Goal: Book appointment/travel/reservation

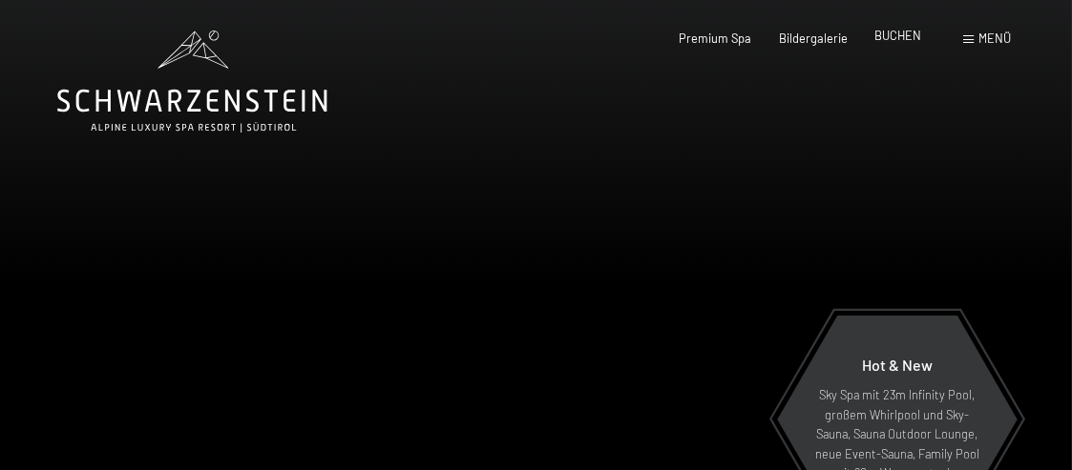
click at [889, 39] on span "BUCHEN" at bounding box center [897, 35] width 47 height 15
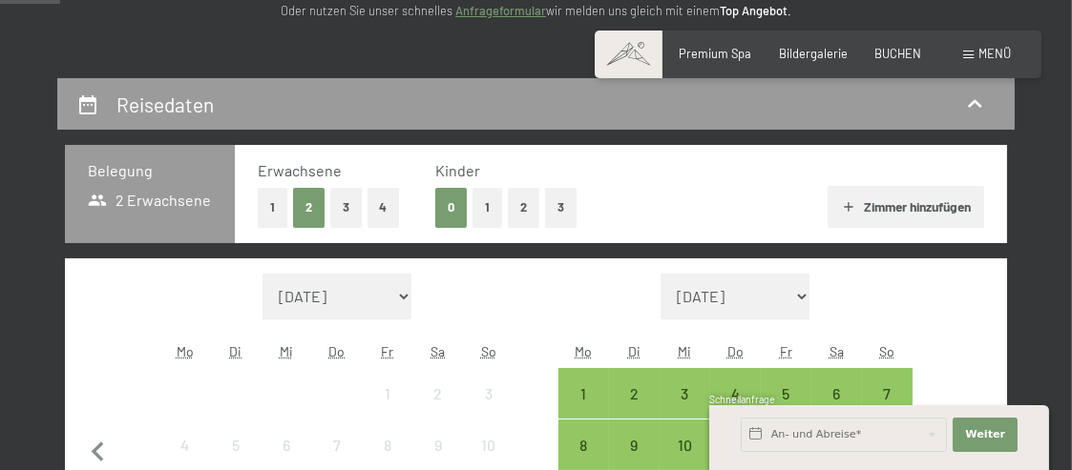
scroll to position [382, 0]
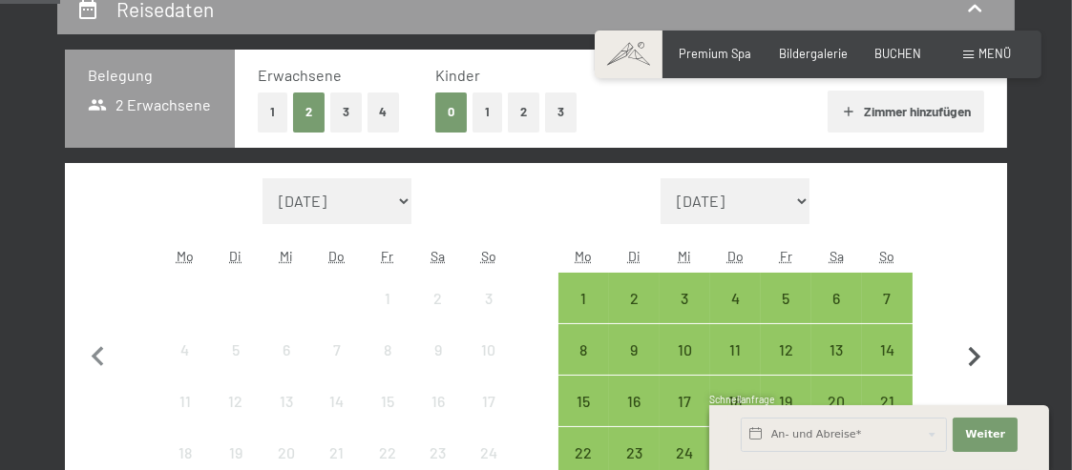
click at [977, 360] on icon "button" at bounding box center [974, 358] width 40 height 40
select select "[DATE]"
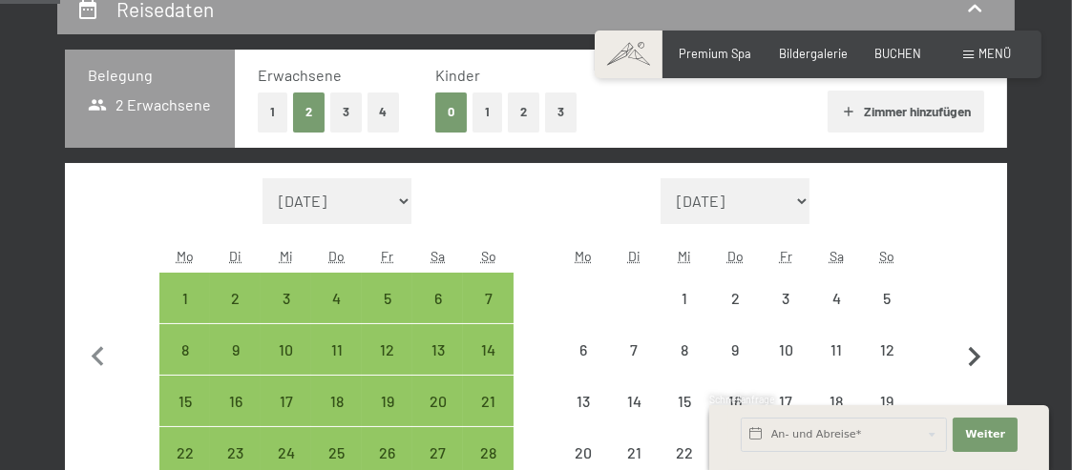
click at [977, 357] on icon "button" at bounding box center [975, 357] width 12 height 20
select select "[DATE]"
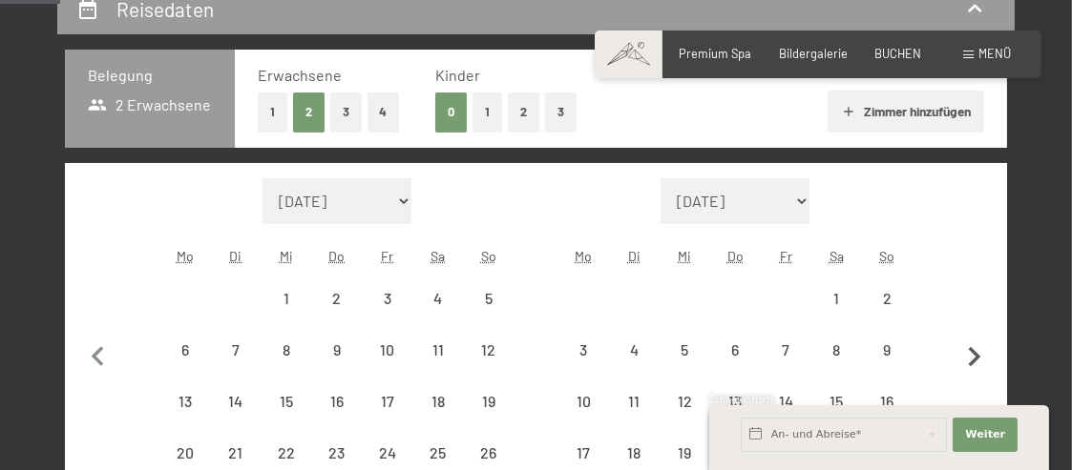
select select "[DATE]"
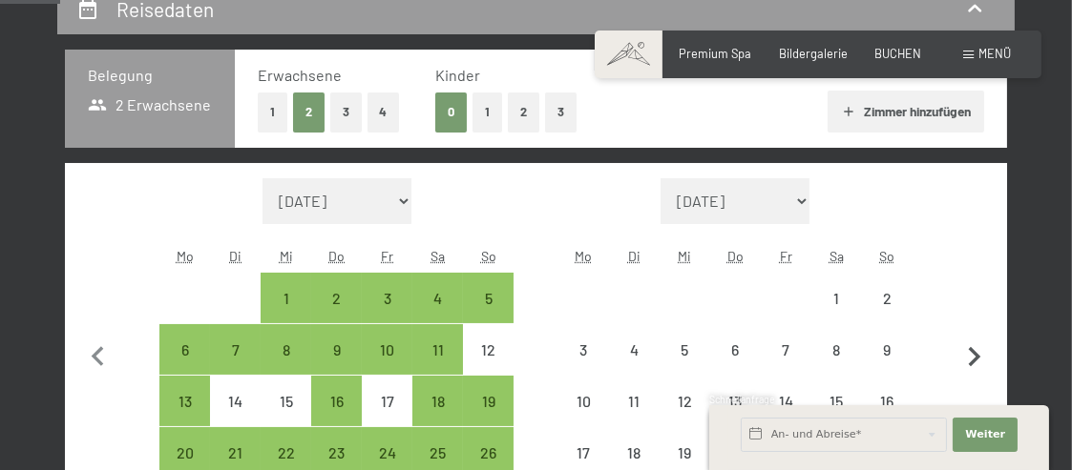
click at [977, 357] on icon "button" at bounding box center [975, 357] width 12 height 20
select select "[DATE]"
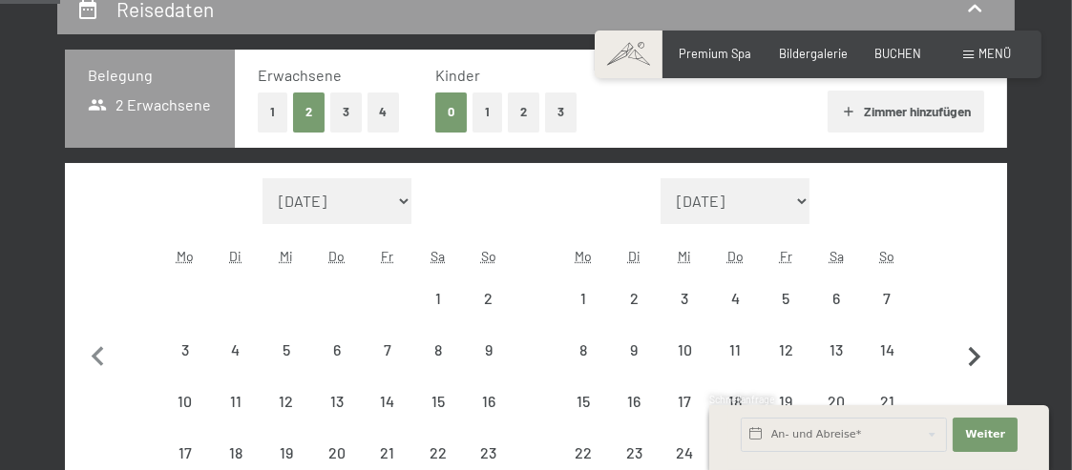
select select "[DATE]"
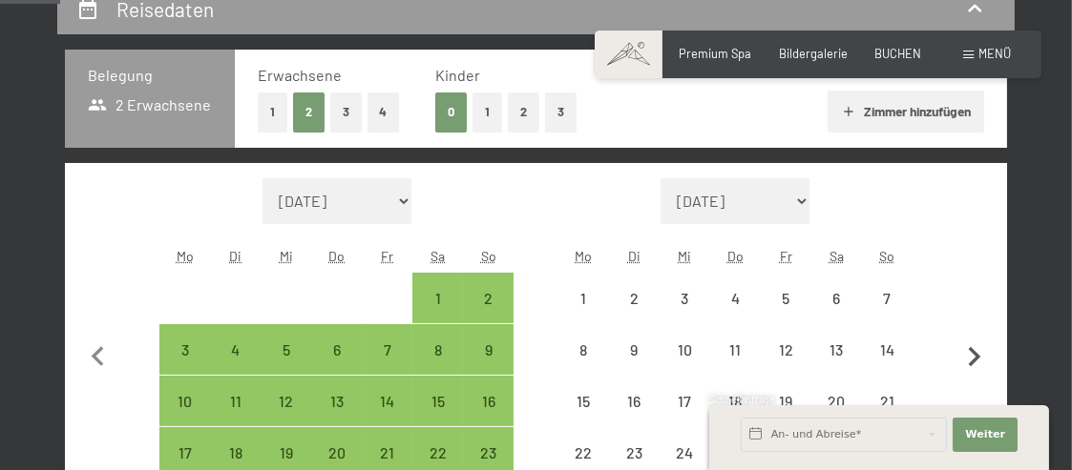
select select "[DATE]"
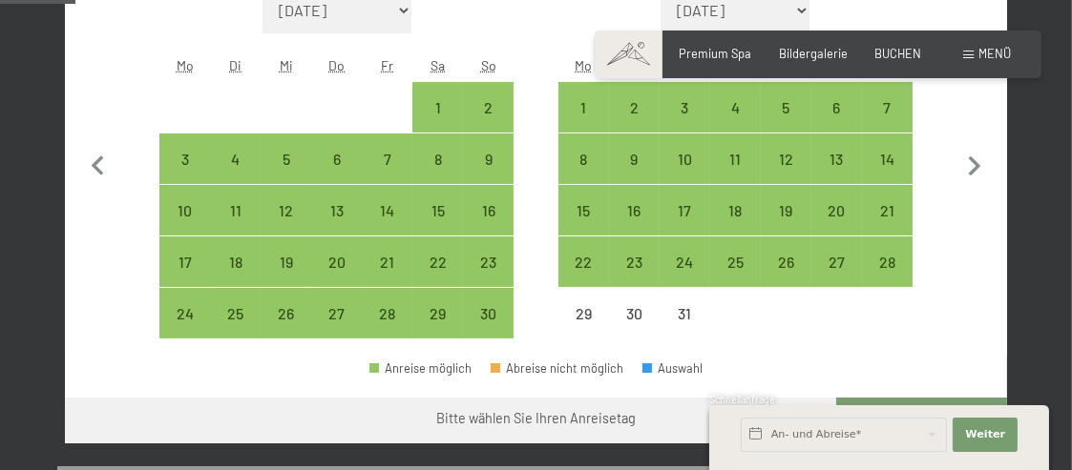
scroll to position [477, 0]
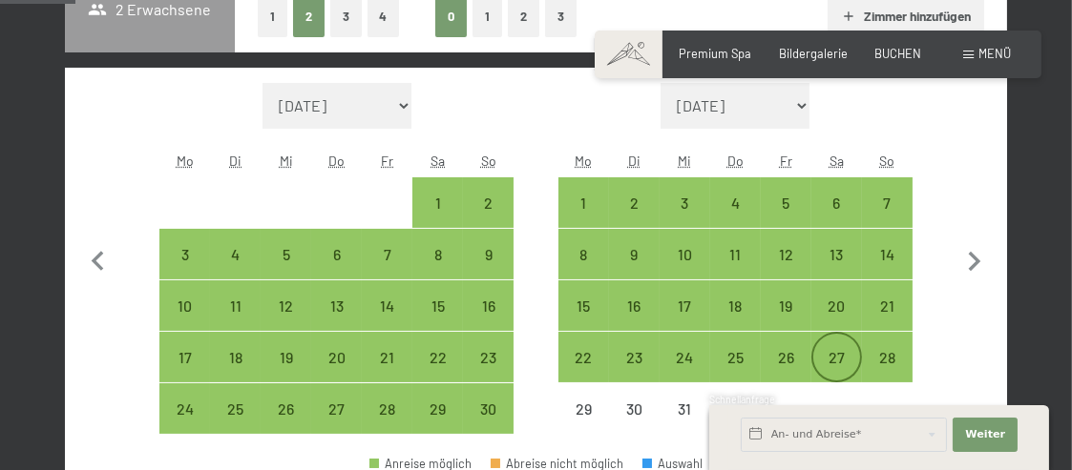
click at [836, 358] on div "27" at bounding box center [836, 373] width 47 height 47
select select "[DATE]"
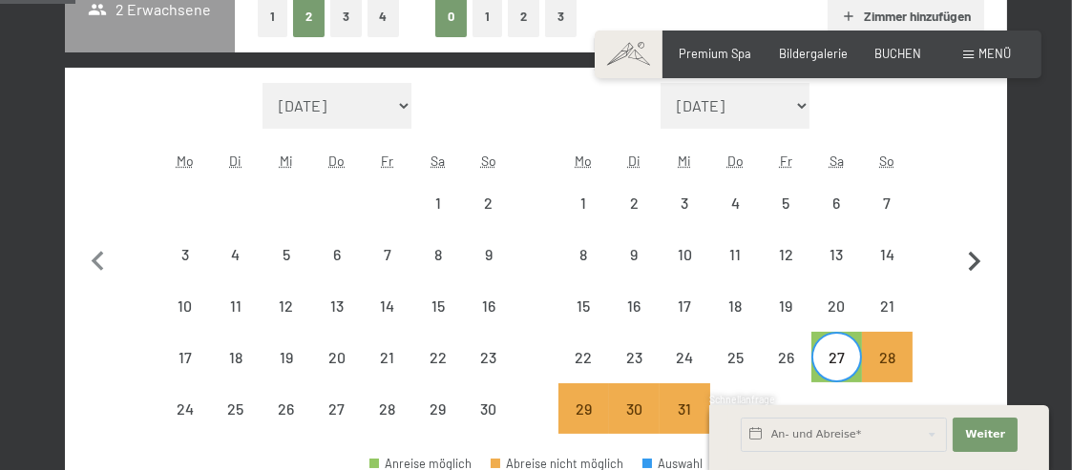
click at [977, 262] on icon "button" at bounding box center [975, 262] width 12 height 20
select select "[DATE]"
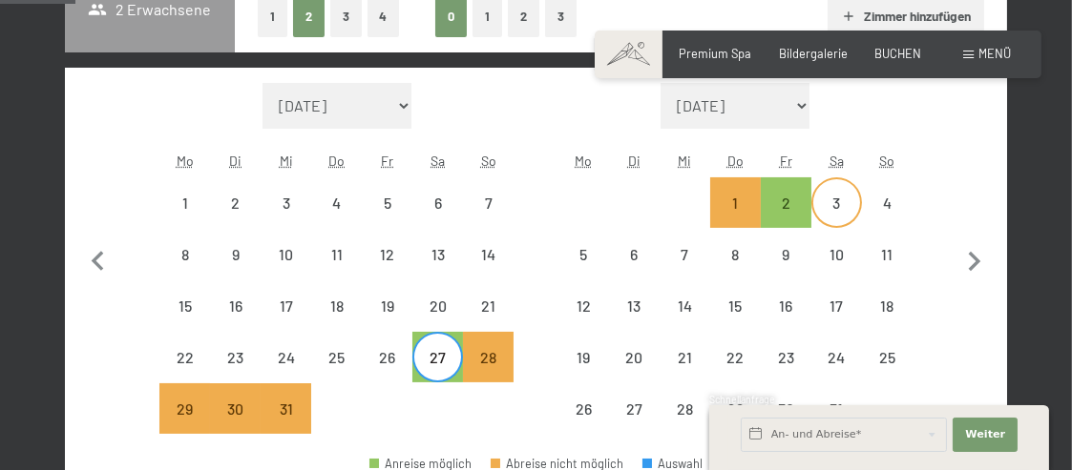
click at [840, 201] on div "3" at bounding box center [836, 219] width 47 height 47
select select "[DATE]"
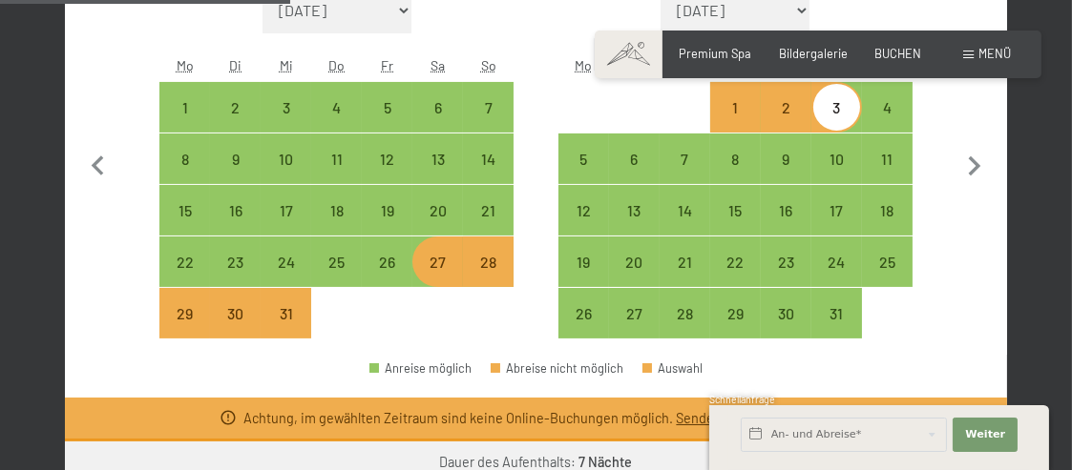
scroll to position [668, 0]
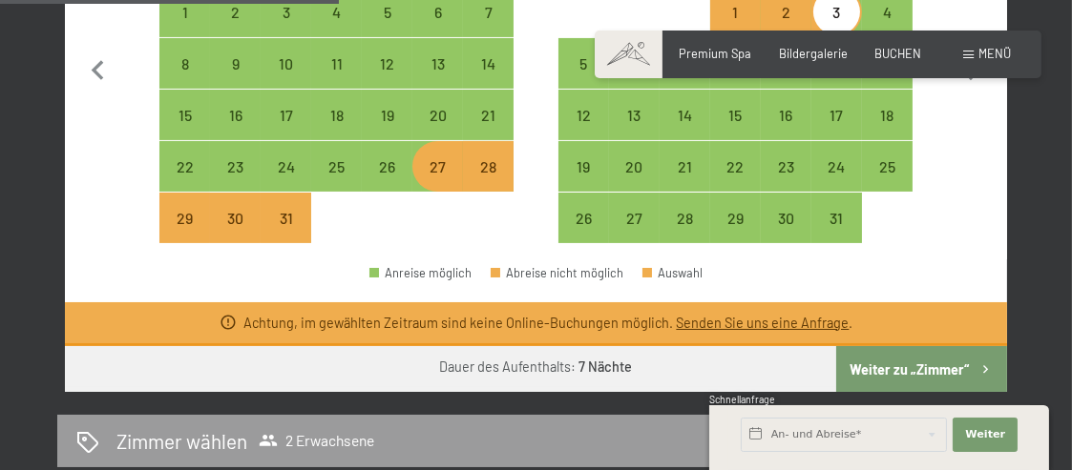
click at [925, 361] on button "Weiter zu „Zimmer“" at bounding box center [921, 369] width 171 height 46
select select "[DATE]"
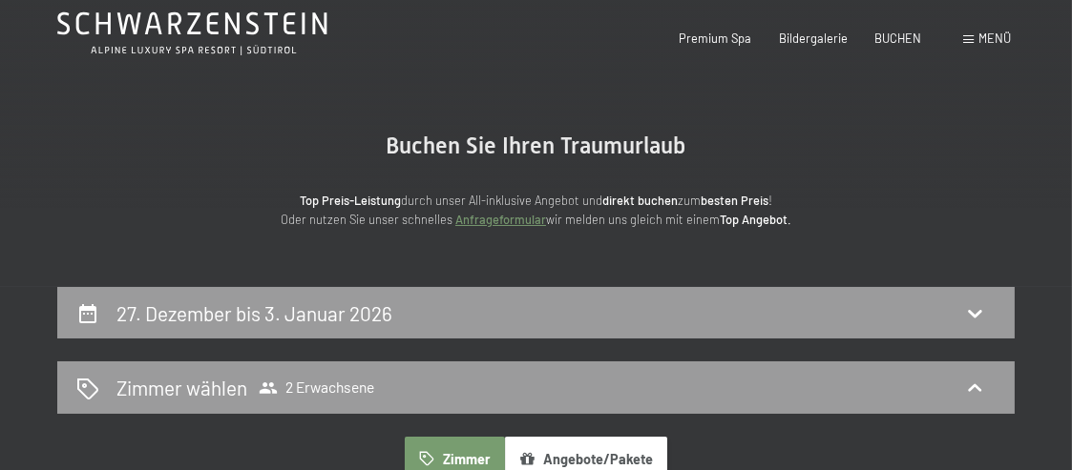
scroll to position [0, 0]
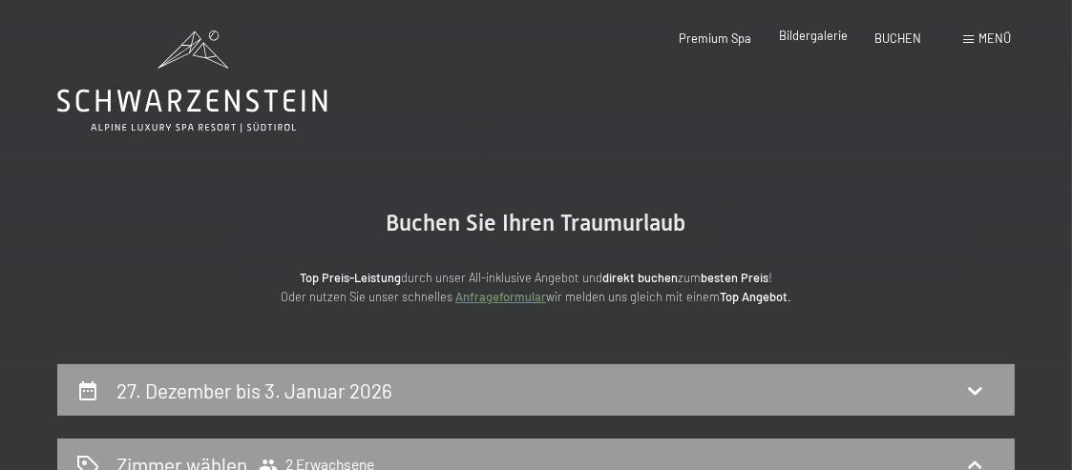
click at [808, 40] on span "Bildergalerie" at bounding box center [813, 35] width 69 height 15
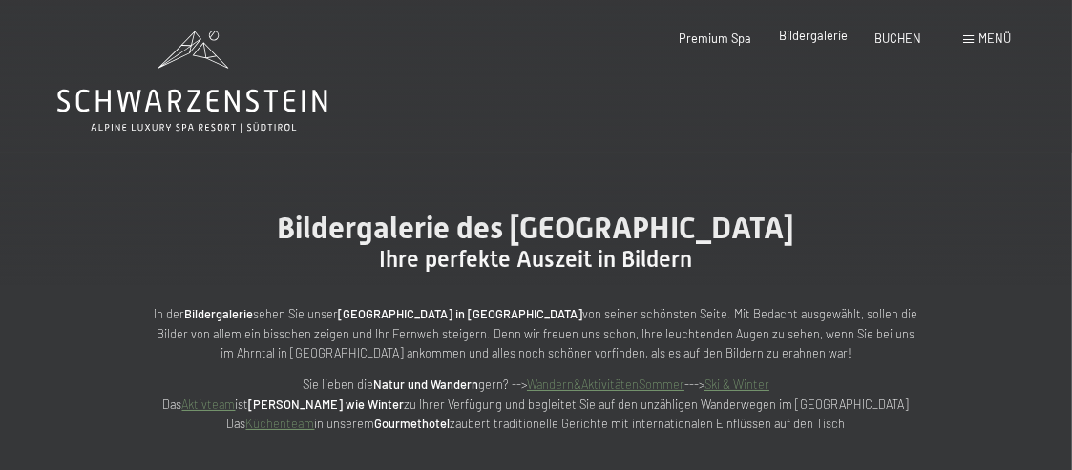
click at [803, 37] on span "Bildergalerie" at bounding box center [813, 35] width 69 height 15
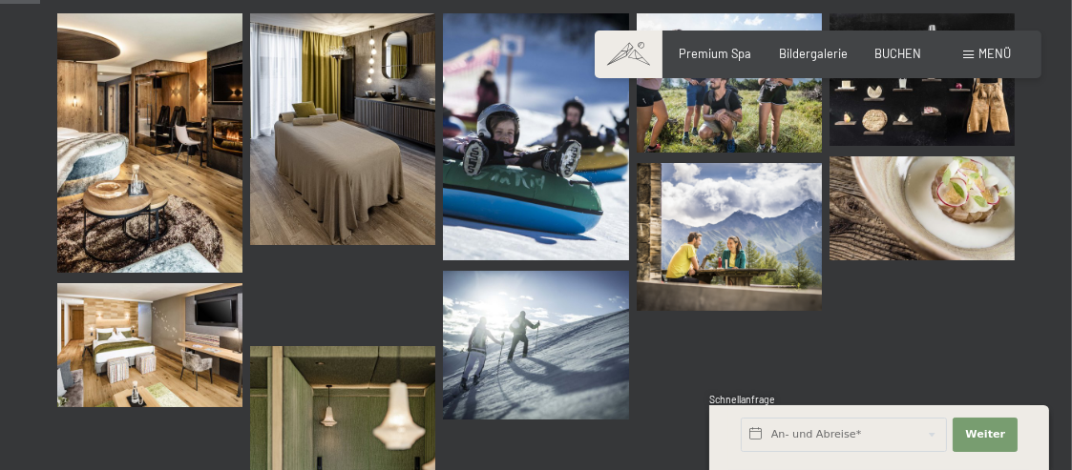
scroll to position [668, 0]
